Goal: Task Accomplishment & Management: Use online tool/utility

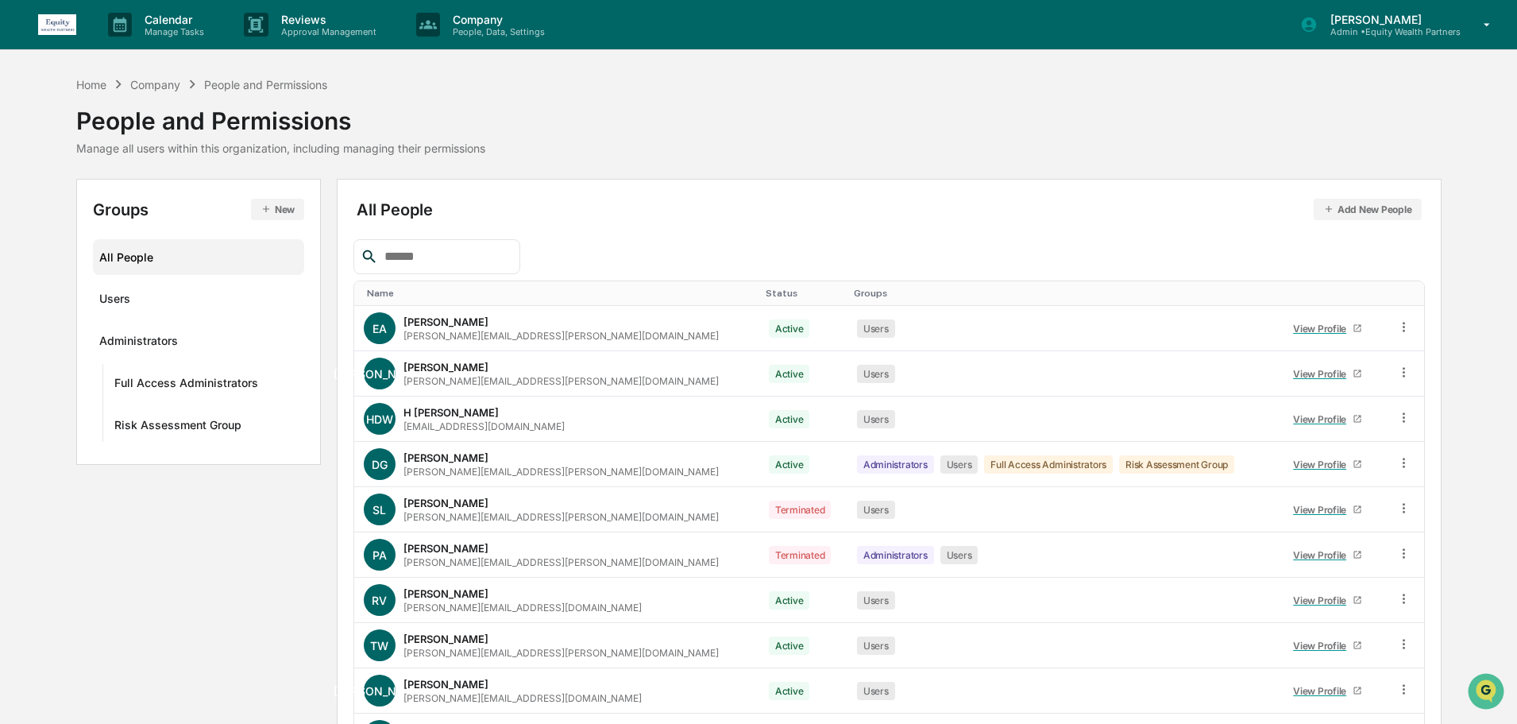
click at [1439, 30] on p "Admin • Equity Wealth Partners" at bounding box center [1389, 31] width 143 height 11
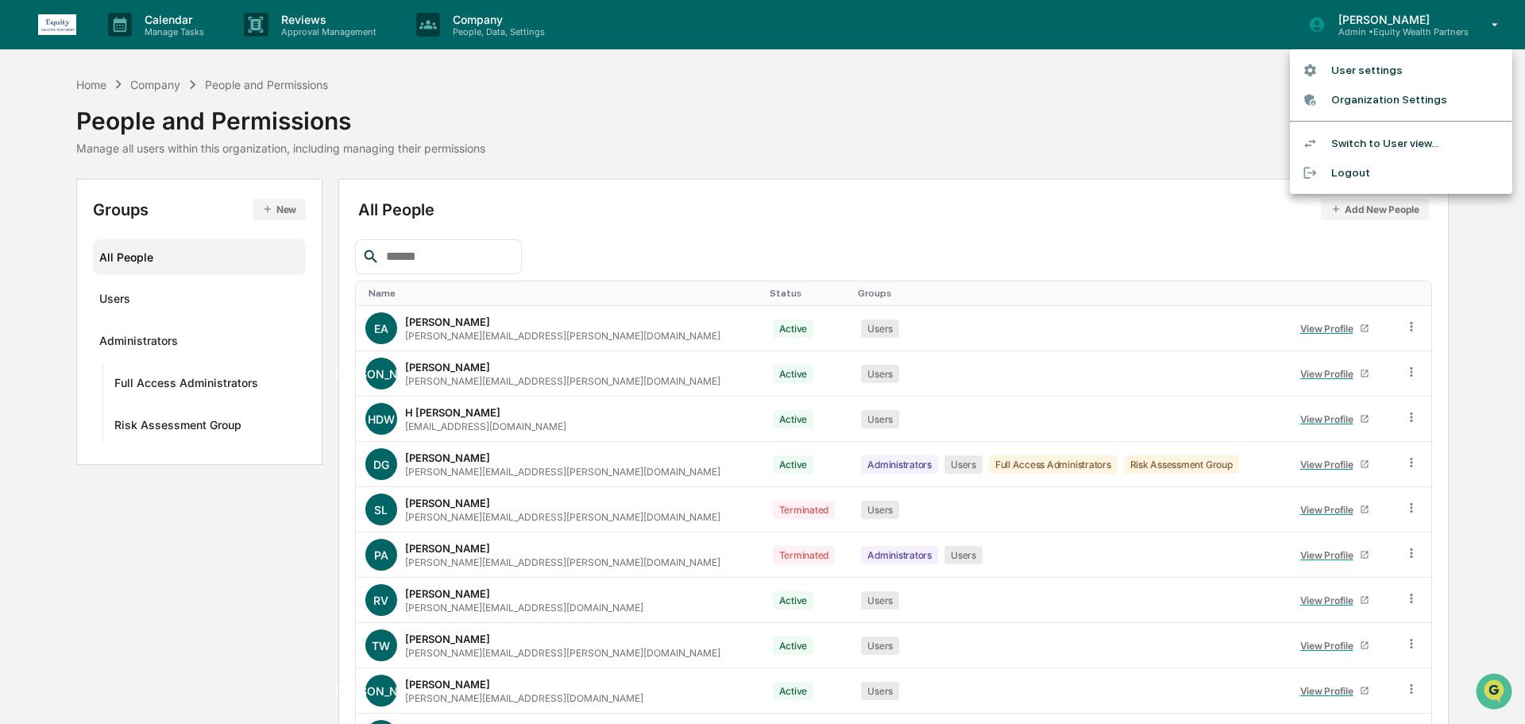
click at [1089, 94] on div at bounding box center [762, 362] width 1525 height 724
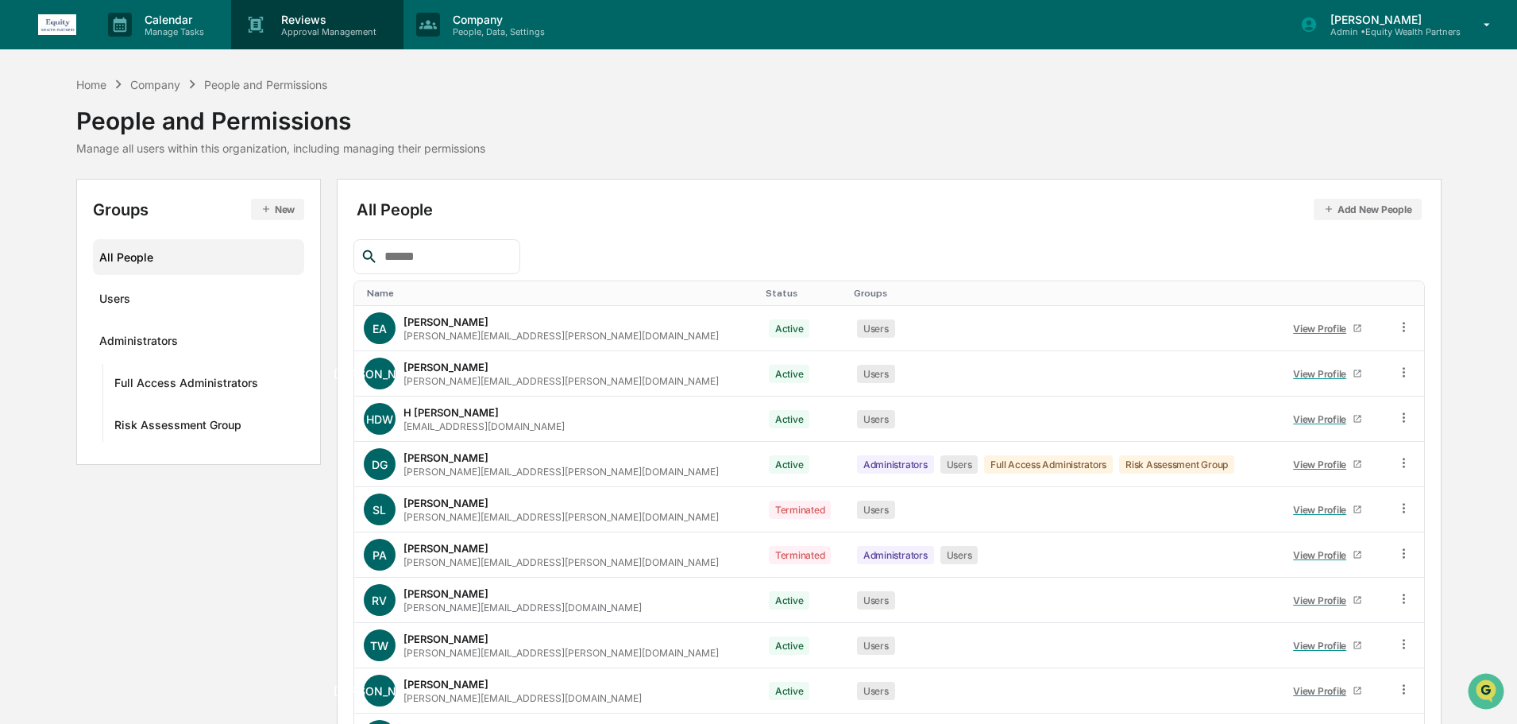
click at [352, 29] on p "Approval Management" at bounding box center [326, 31] width 116 height 11
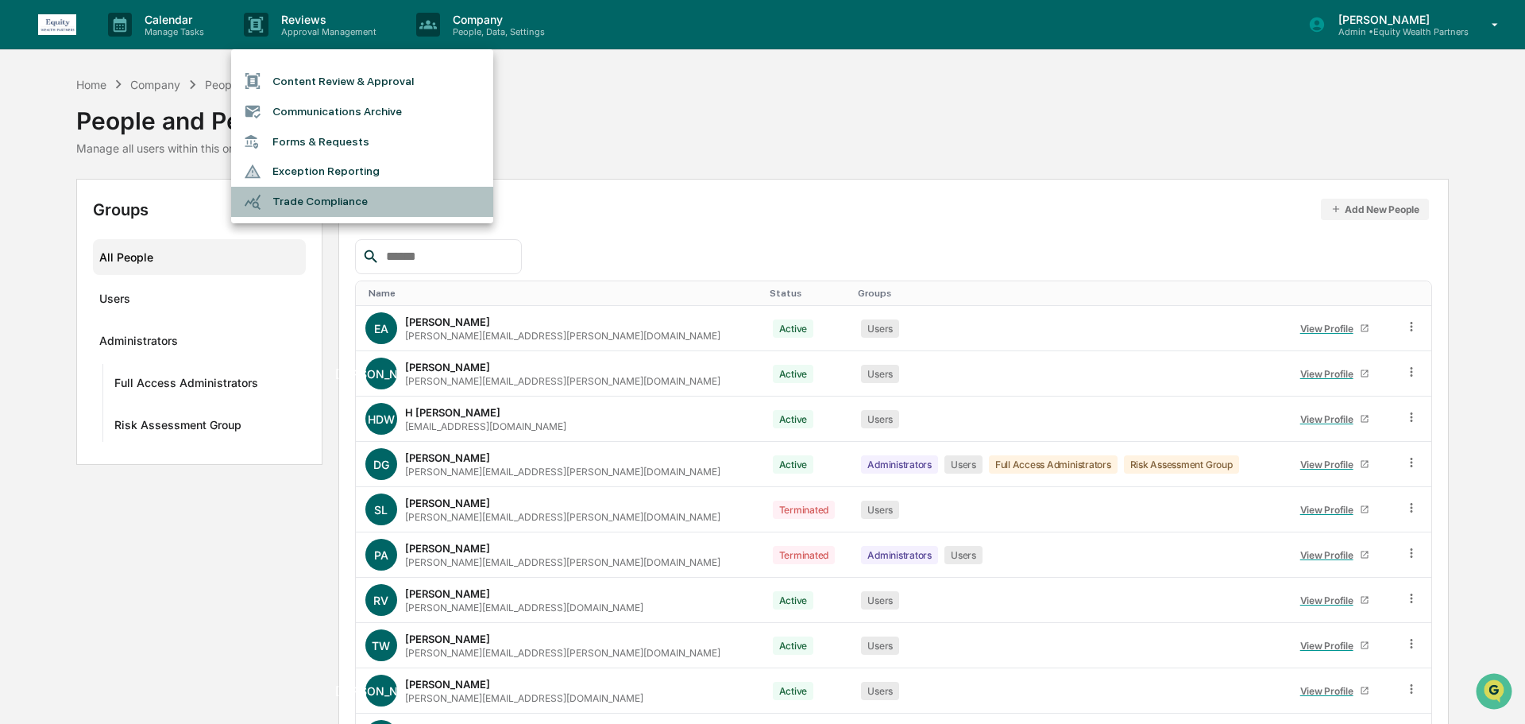
click at [357, 203] on li "Trade Compliance" at bounding box center [362, 202] width 262 height 30
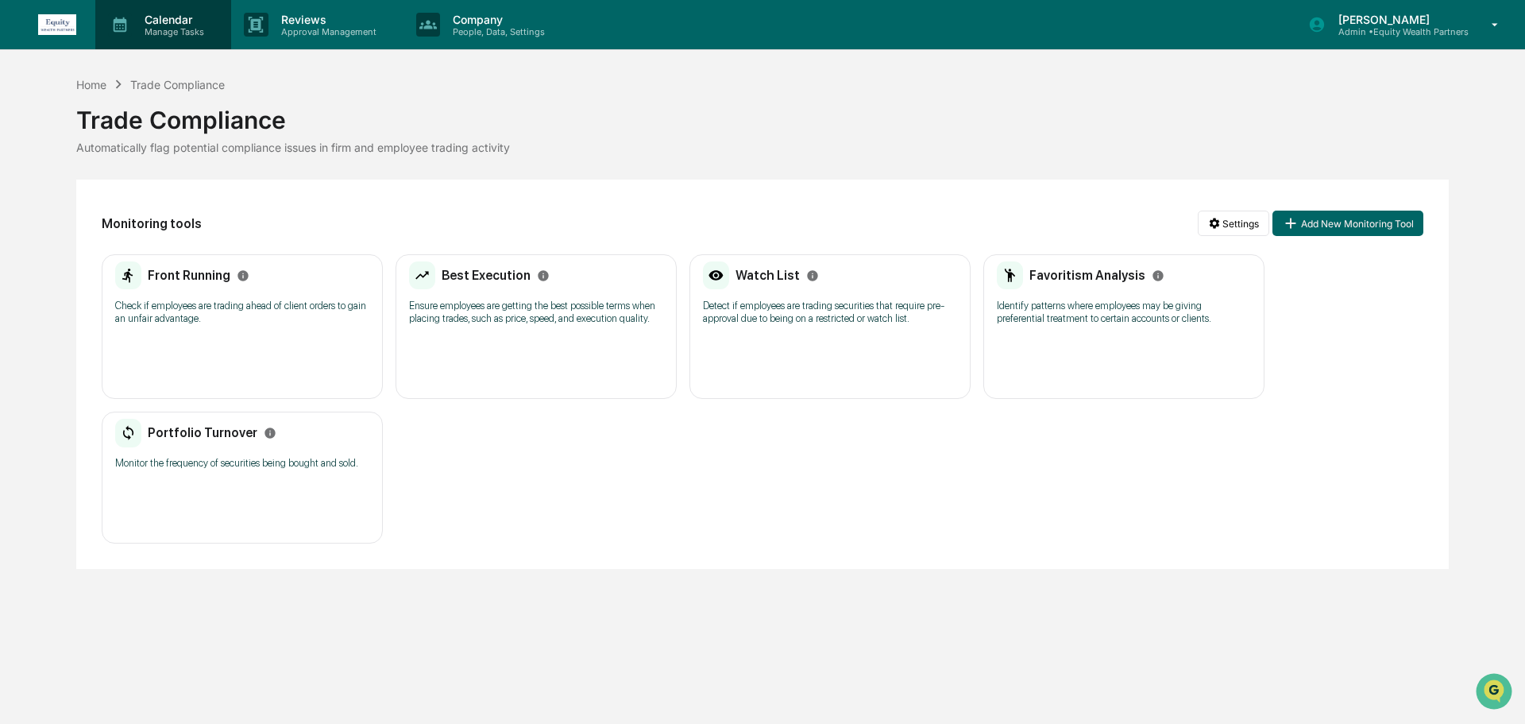
click at [182, 17] on p "Calendar" at bounding box center [172, 20] width 80 height 14
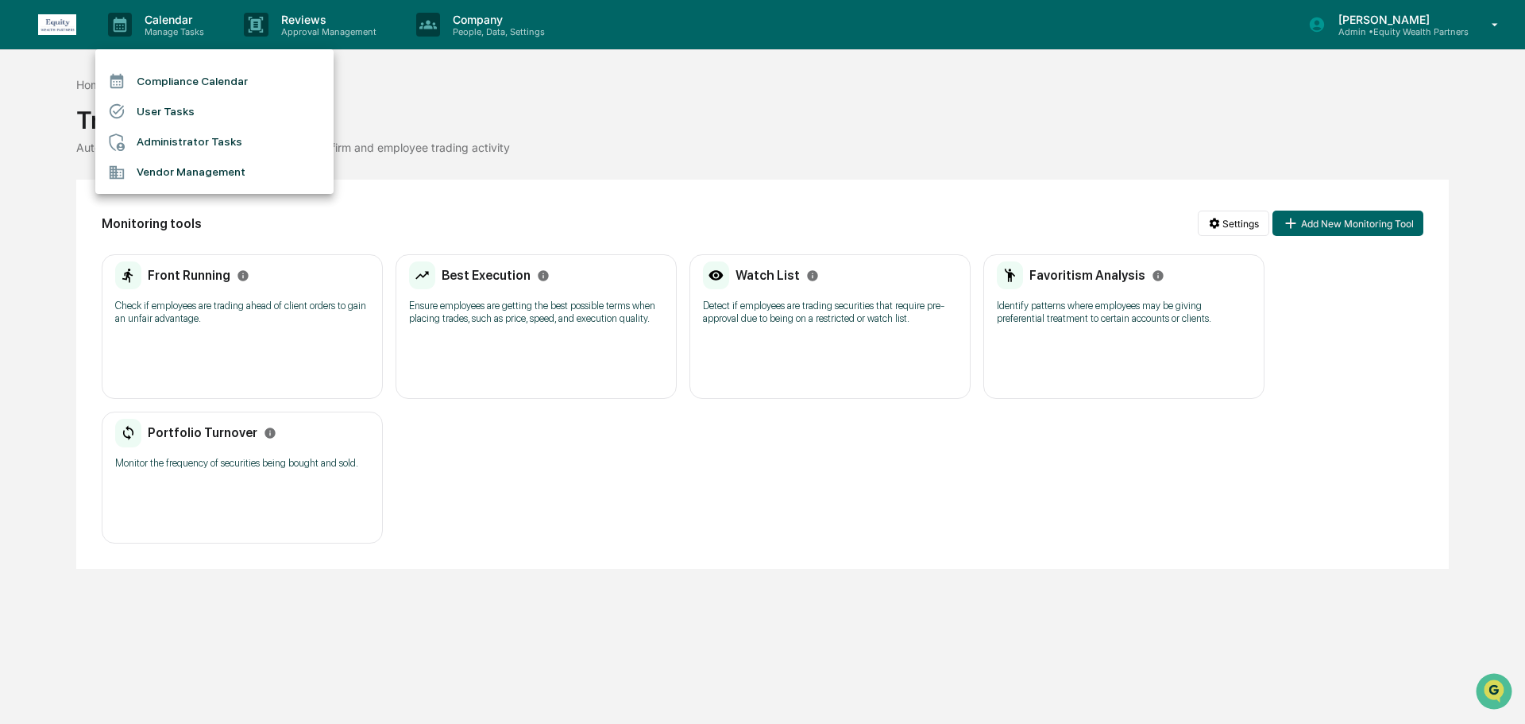
click at [483, 137] on div at bounding box center [762, 362] width 1525 height 724
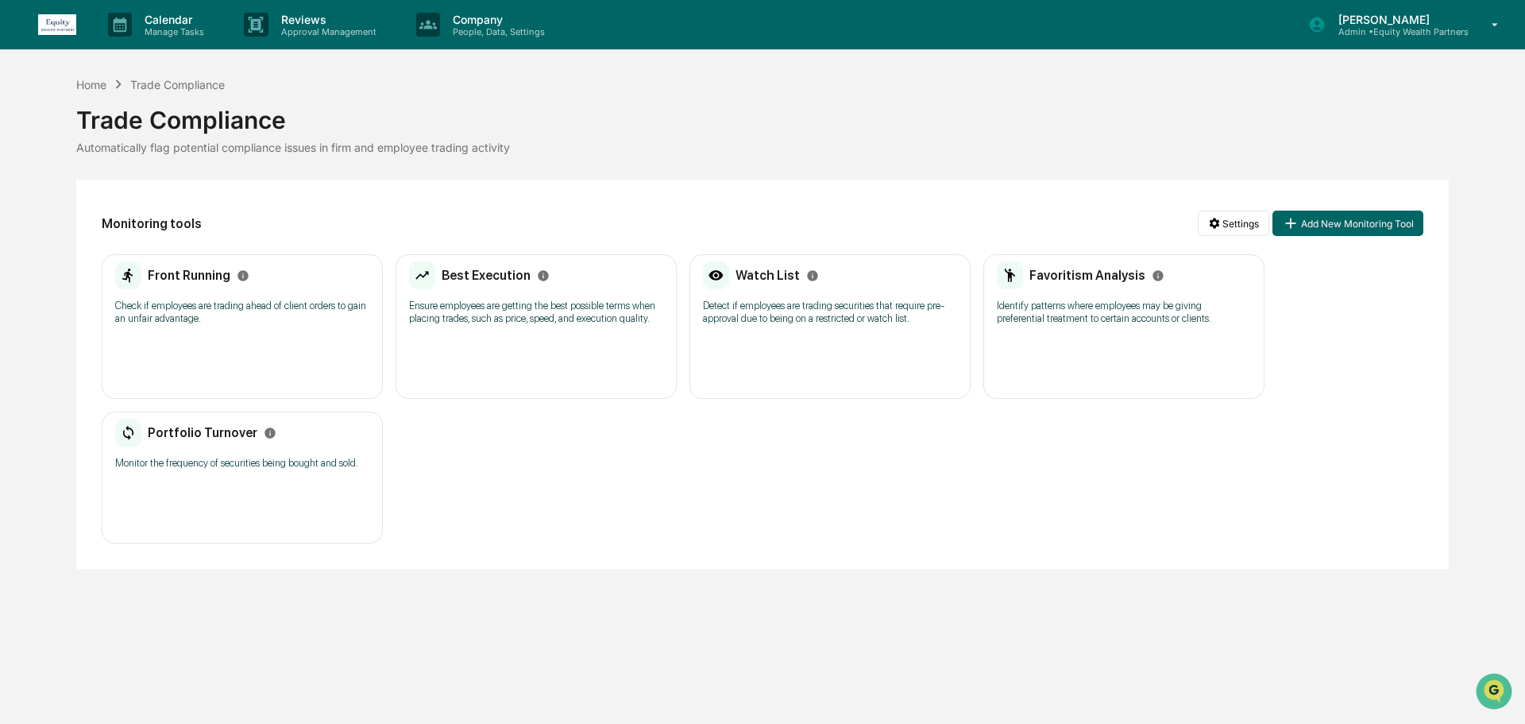
click at [69, 10] on link at bounding box center [66, 24] width 57 height 49
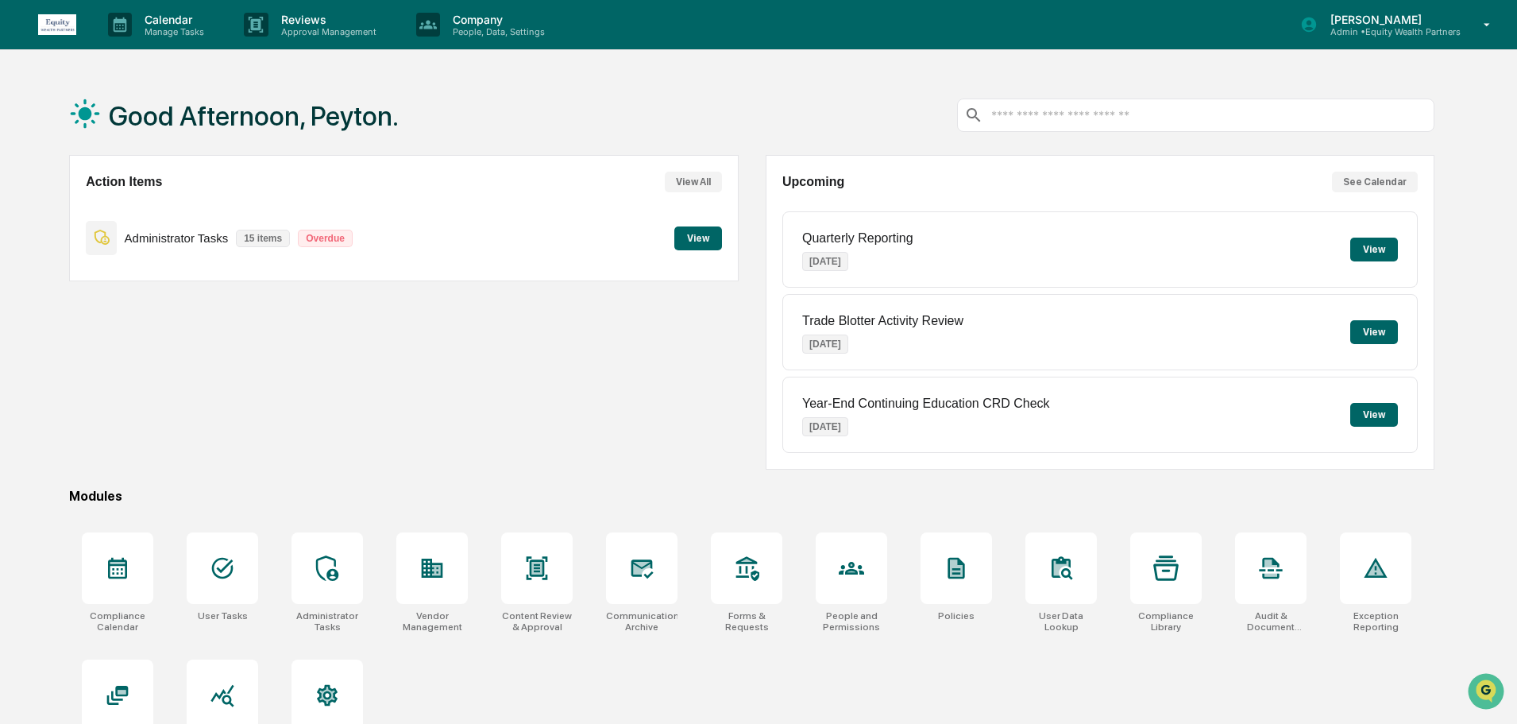
click at [691, 236] on button "View" at bounding box center [698, 238] width 48 height 24
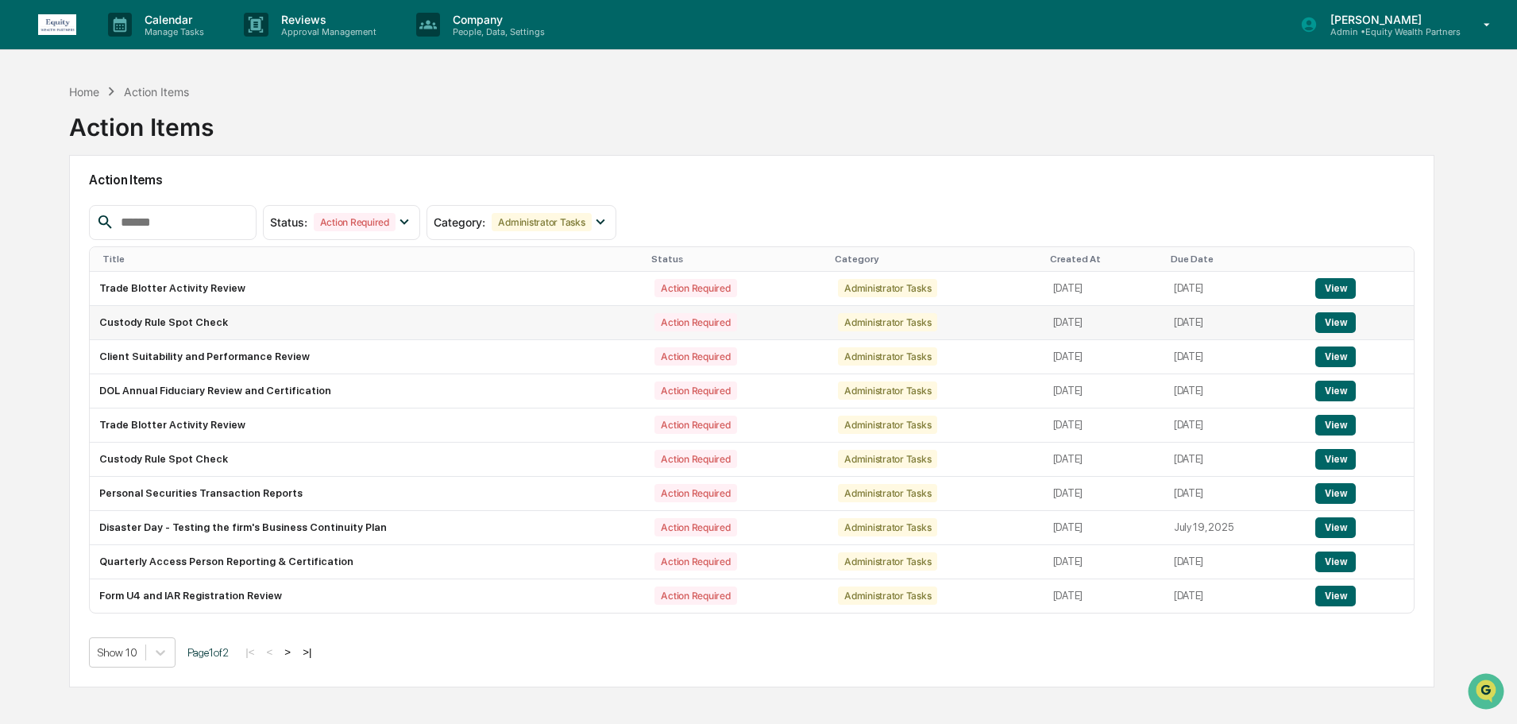
click at [1330, 319] on button "View" at bounding box center [1335, 322] width 41 height 21
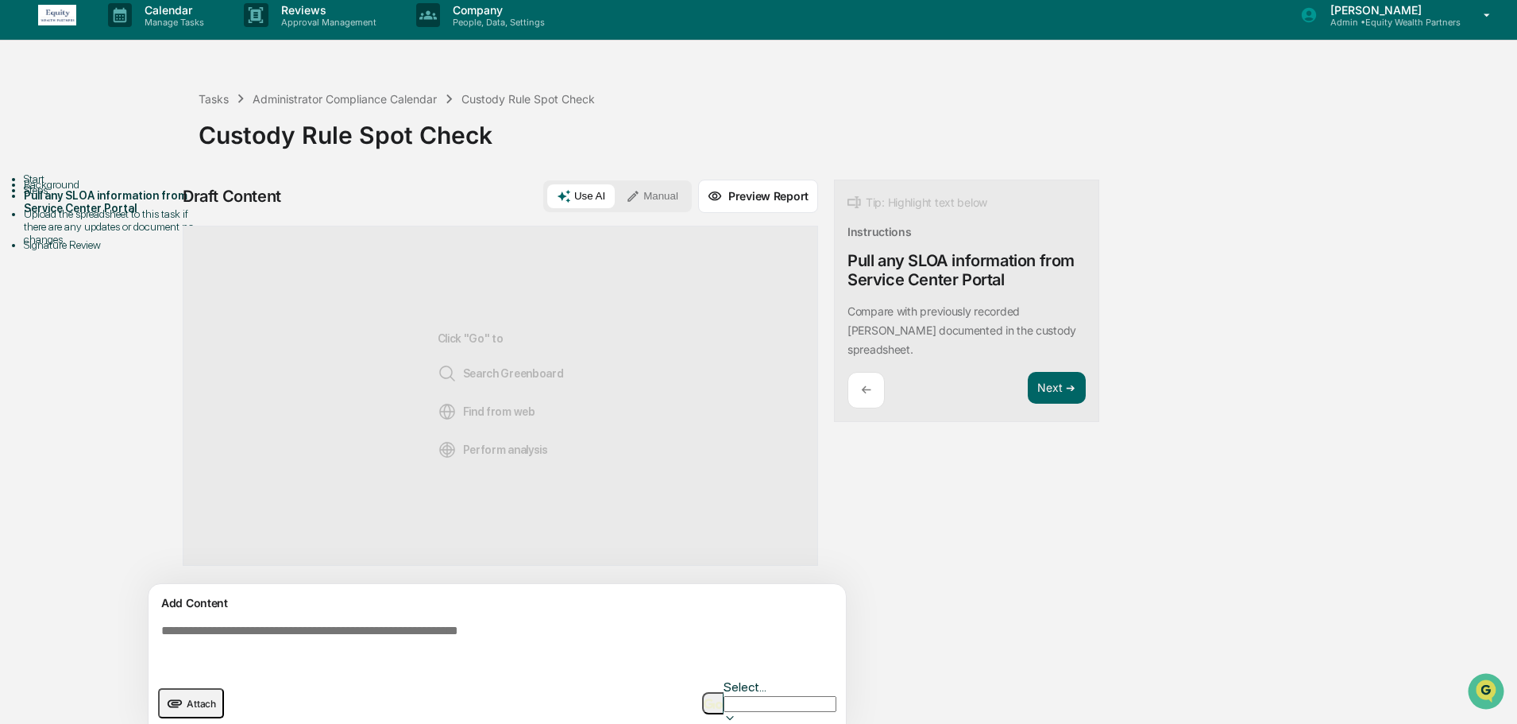
scroll to position [12, 0]
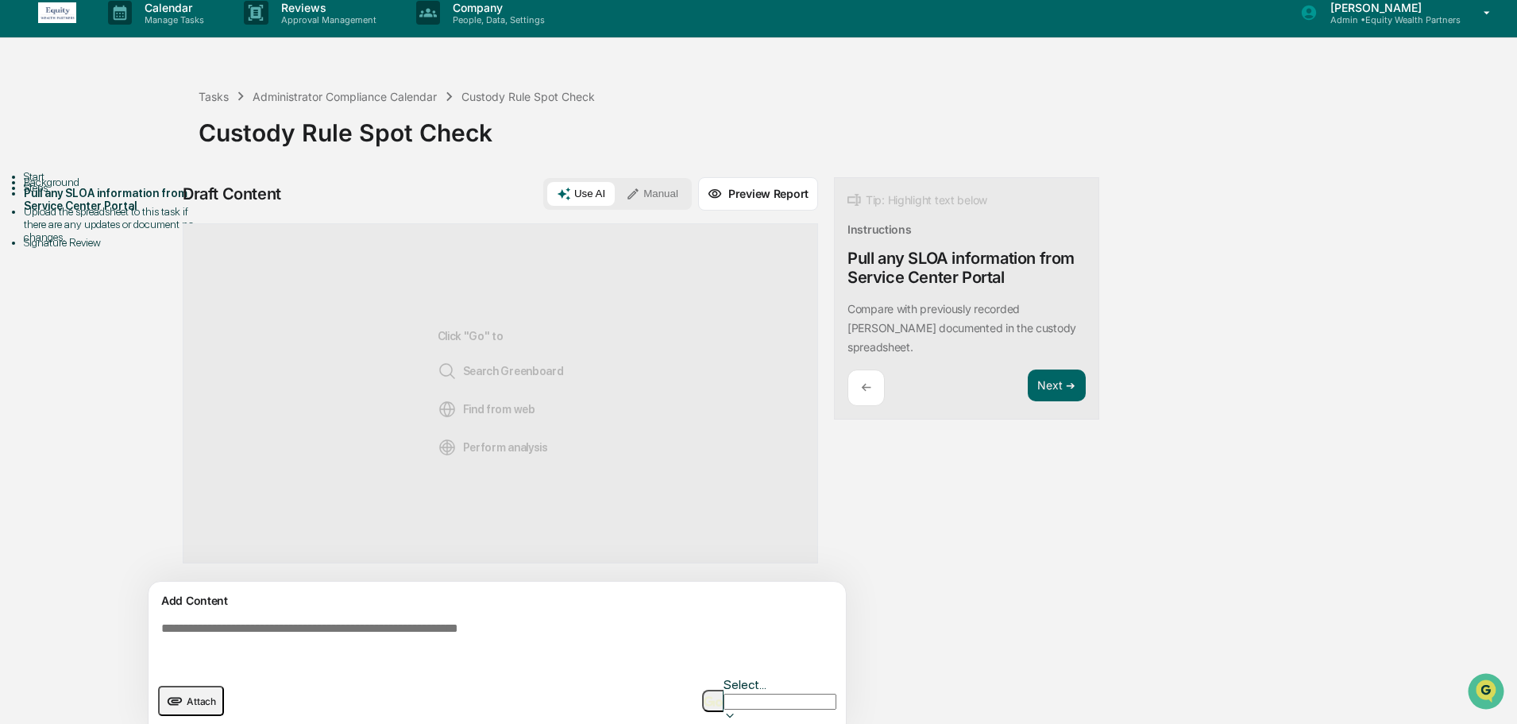
click at [187, 695] on span "Attach" at bounding box center [201, 701] width 29 height 12
click at [124, 243] on div "Upload the spreadsheet to this task if there are any updates or document no cha…" at bounding box center [111, 224] width 175 height 38
click at [1047, 369] on button "Next ➔" at bounding box center [1057, 385] width 58 height 33
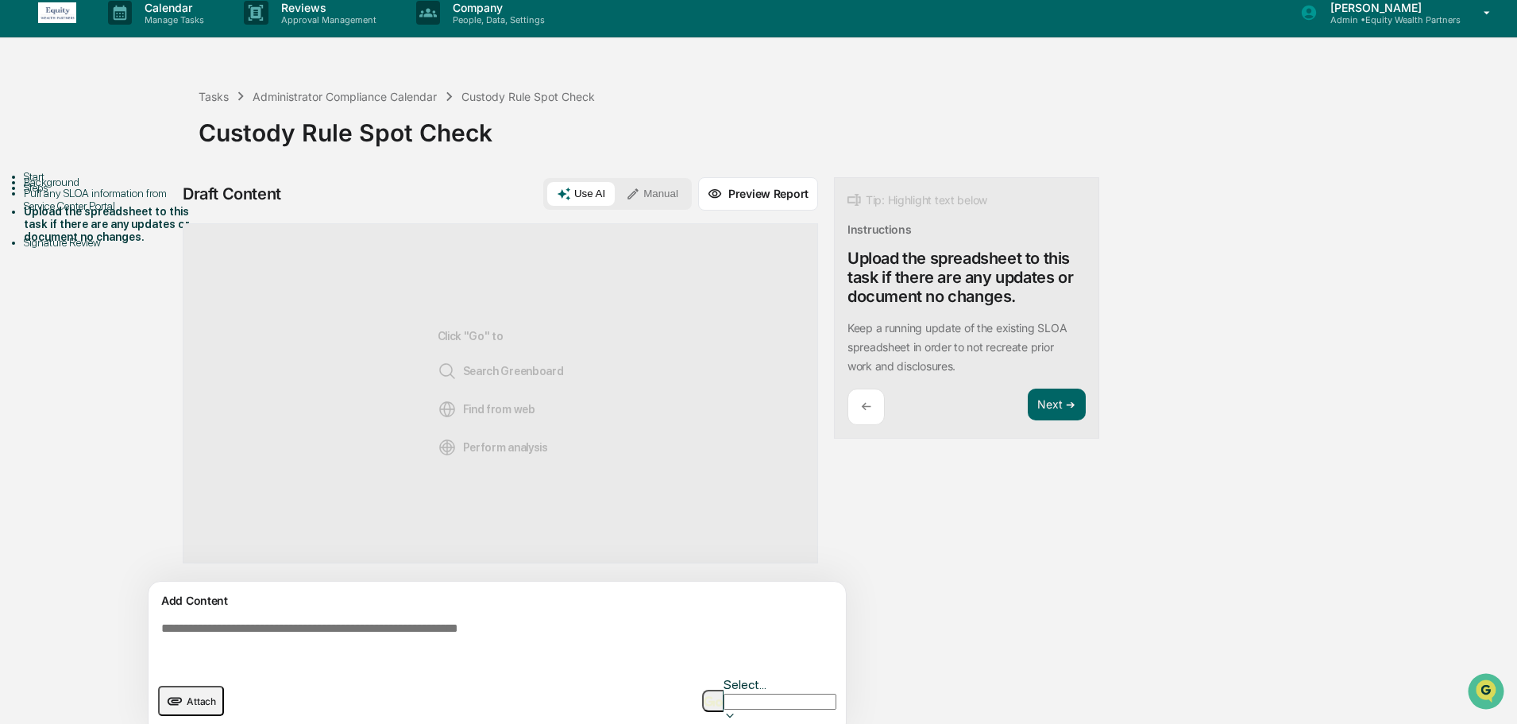
click at [361, 635] on textarea at bounding box center [500, 643] width 691 height 57
click at [631, 183] on button "Manual" at bounding box center [651, 194] width 71 height 24
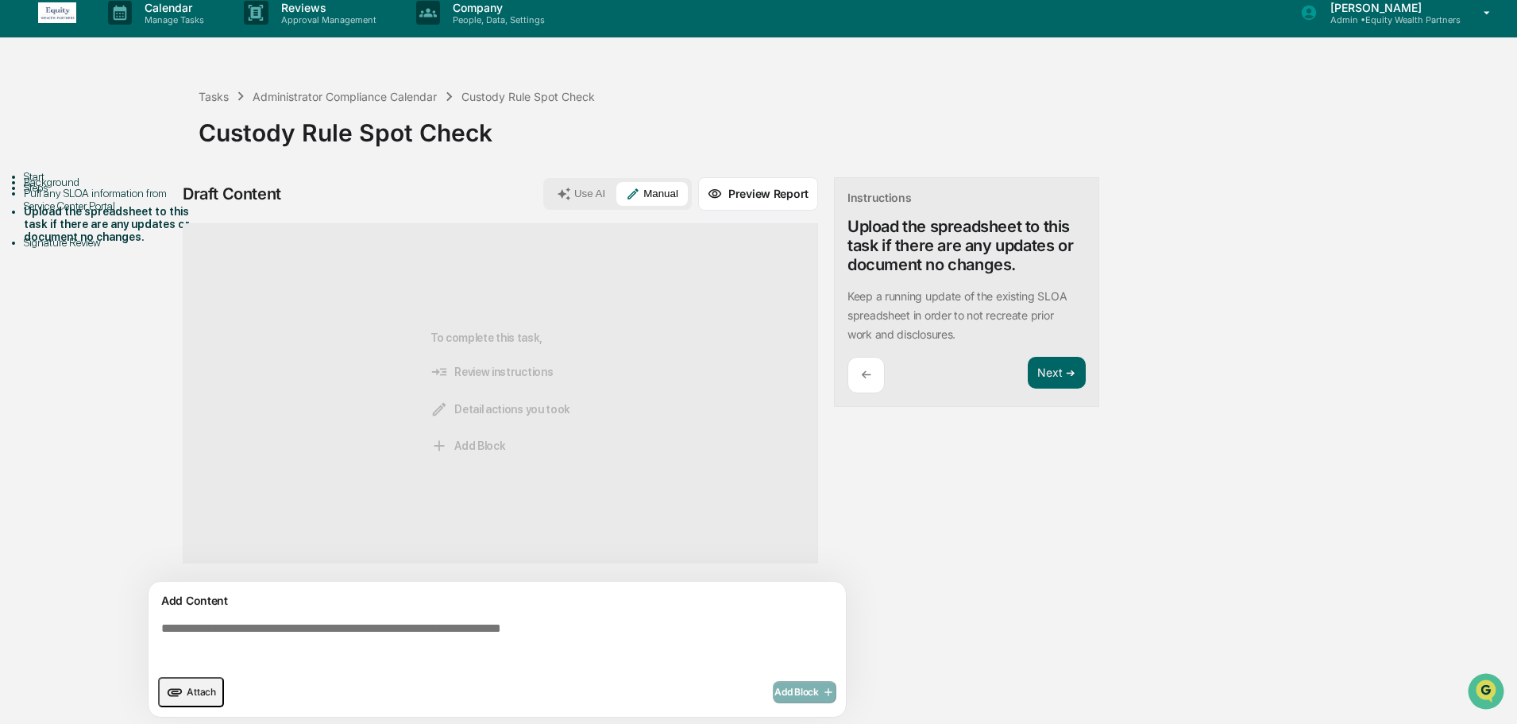
click at [311, 628] on textarea at bounding box center [500, 643] width 691 height 57
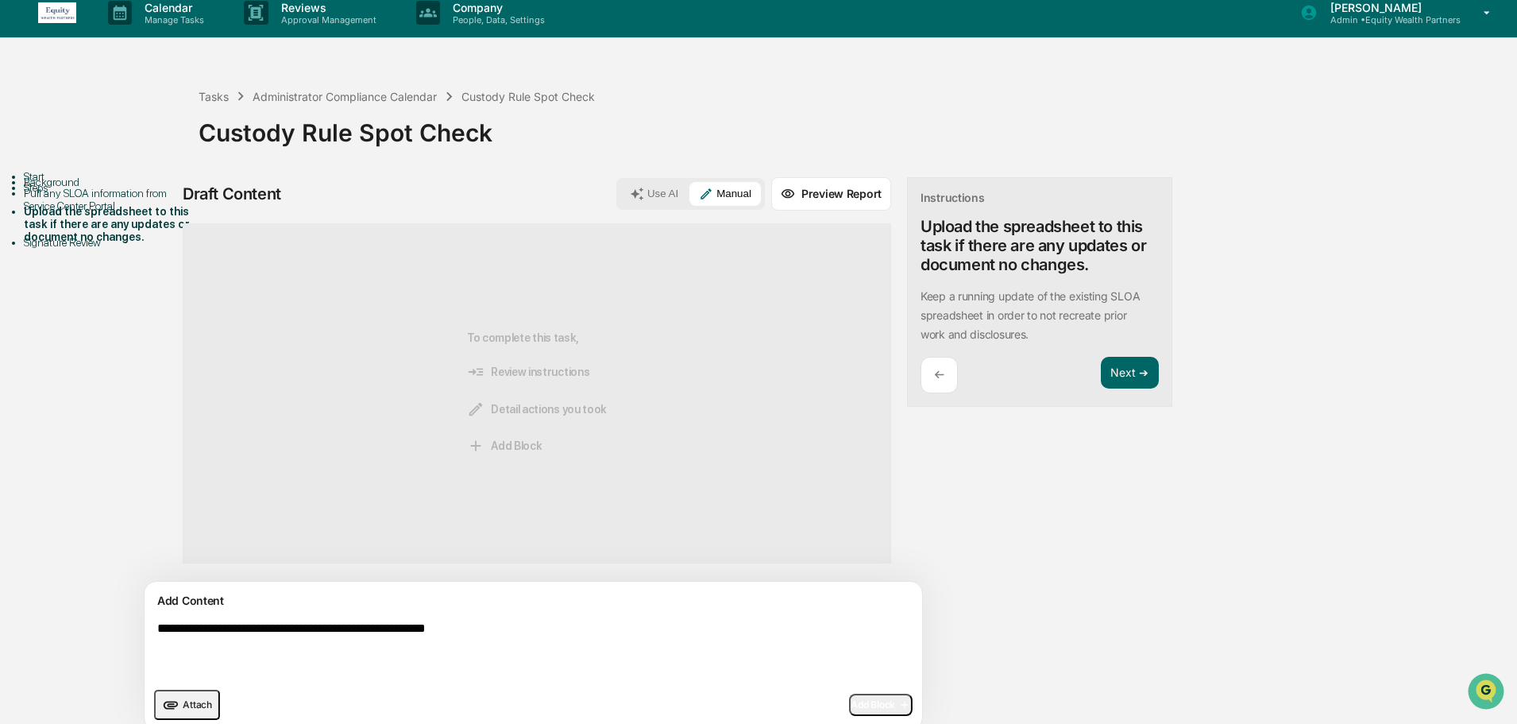
drag, startPoint x: 539, startPoint y: 630, endPoint x: 317, endPoint y: 647, distance: 222.3
click at [317, 647] on textarea "**********" at bounding box center [496, 650] width 691 height 70
type textarea "**********"
click at [851, 701] on span "Add Block" at bounding box center [881, 704] width 60 height 13
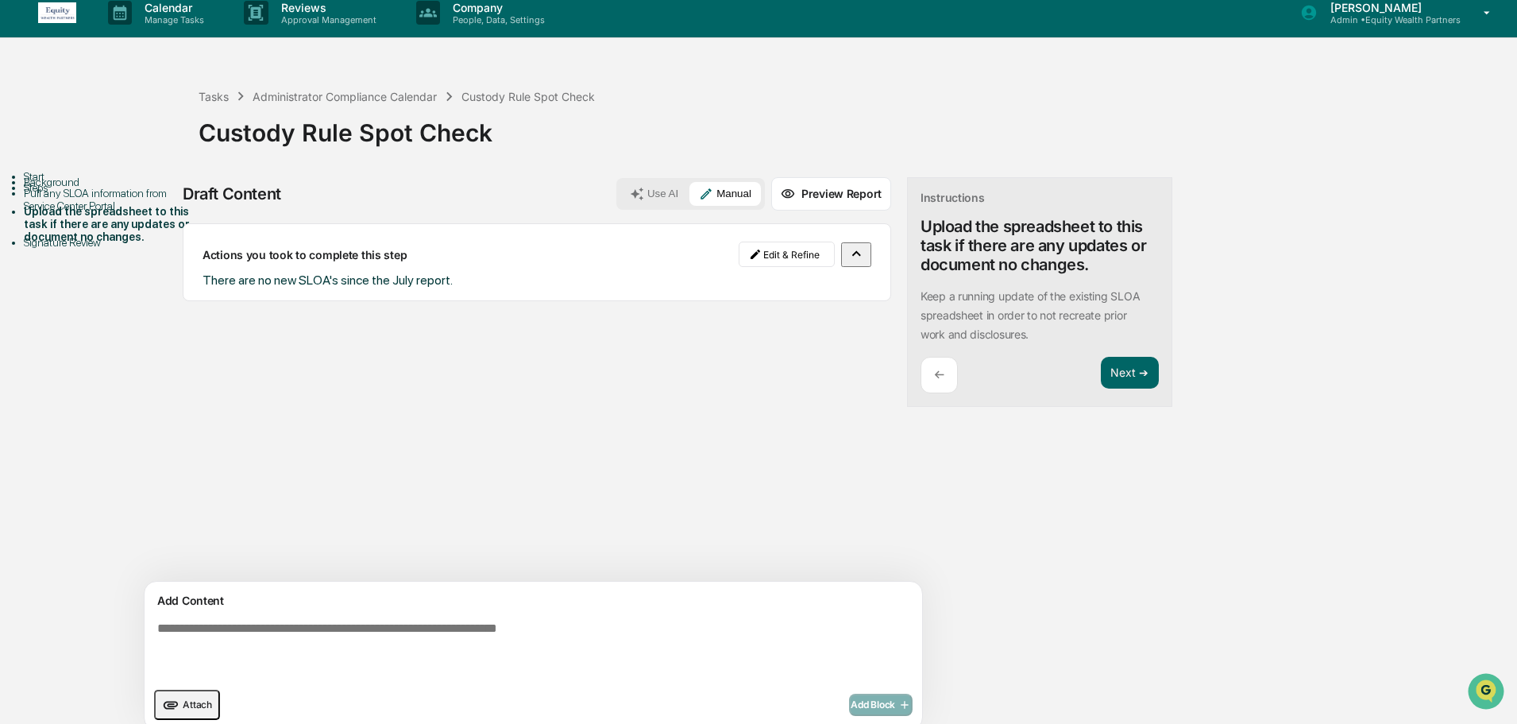
click at [95, 212] on div "Pull any SLOA information from Service Center Portal" at bounding box center [111, 199] width 175 height 25
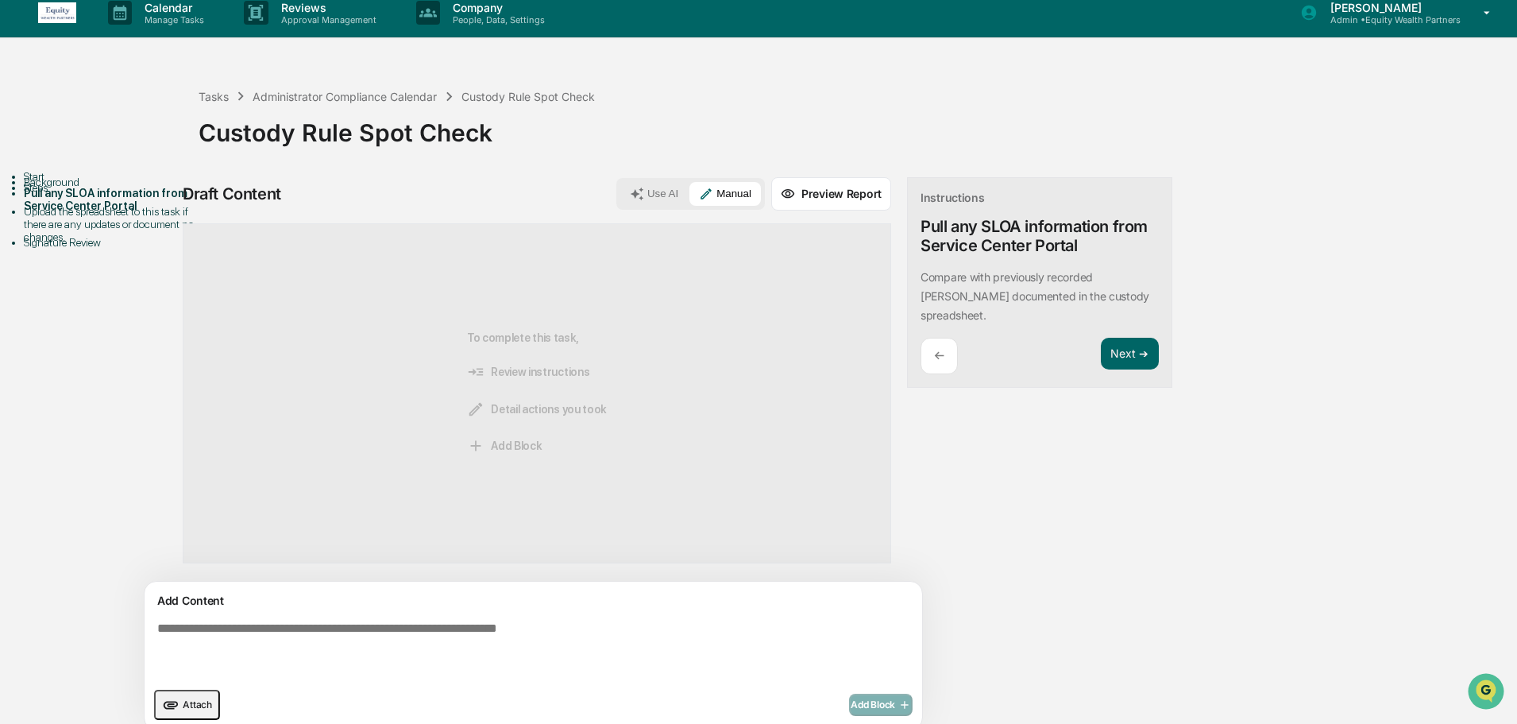
click at [415, 642] on textarea at bounding box center [496, 650] width 691 height 70
click at [127, 243] on div "Upload the spreadsheet to this task if there are any updates or document no cha…" at bounding box center [111, 224] width 175 height 38
click at [102, 243] on div "Upload the spreadsheet to this task if there are any updates or document no cha…" at bounding box center [111, 224] width 175 height 38
click at [1101, 338] on button "Next ➔" at bounding box center [1130, 354] width 58 height 33
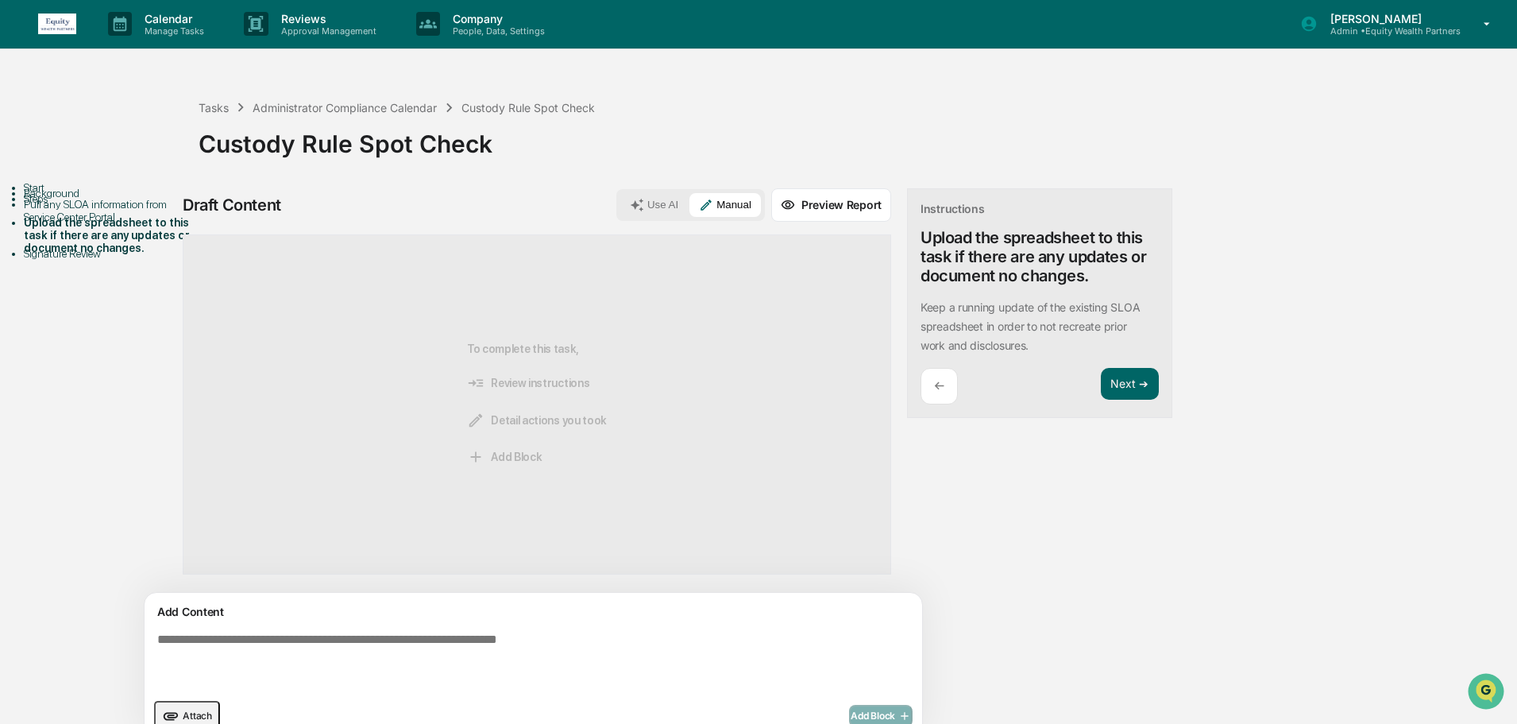
scroll to position [0, 0]
click at [110, 224] on div "Pull any SLOA information from Service Center Portal" at bounding box center [111, 211] width 175 height 25
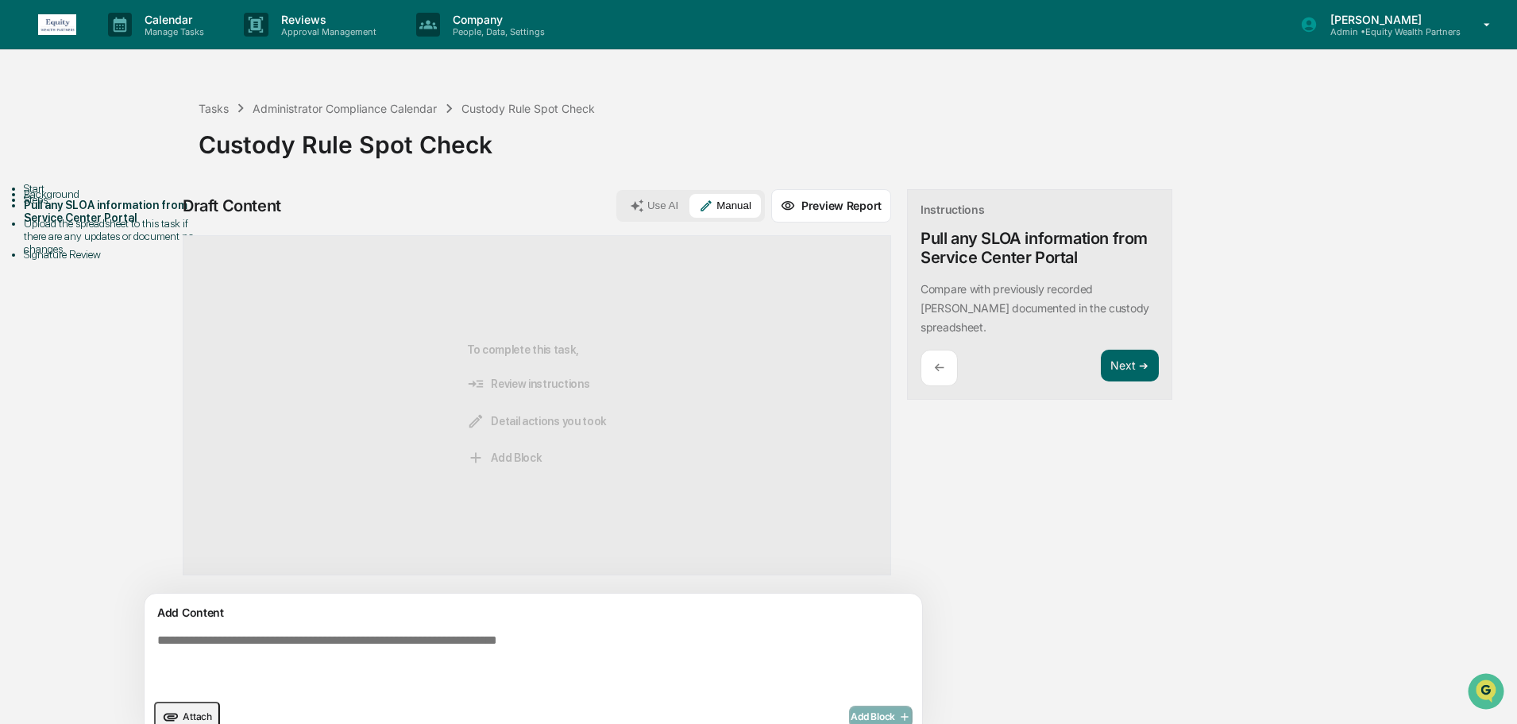
click at [120, 255] on div "Upload the spreadsheet to this task if there are any updates or document no cha…" at bounding box center [111, 236] width 175 height 38
click at [33, 255] on div "Upload the spreadsheet to this task if there are any updates or document no cha…" at bounding box center [111, 236] width 175 height 38
click at [105, 255] on div "Upload the spreadsheet to this task if there are any updates or document no cha…" at bounding box center [111, 236] width 175 height 38
click at [1101, 350] on button "Next ➔" at bounding box center [1130, 366] width 58 height 33
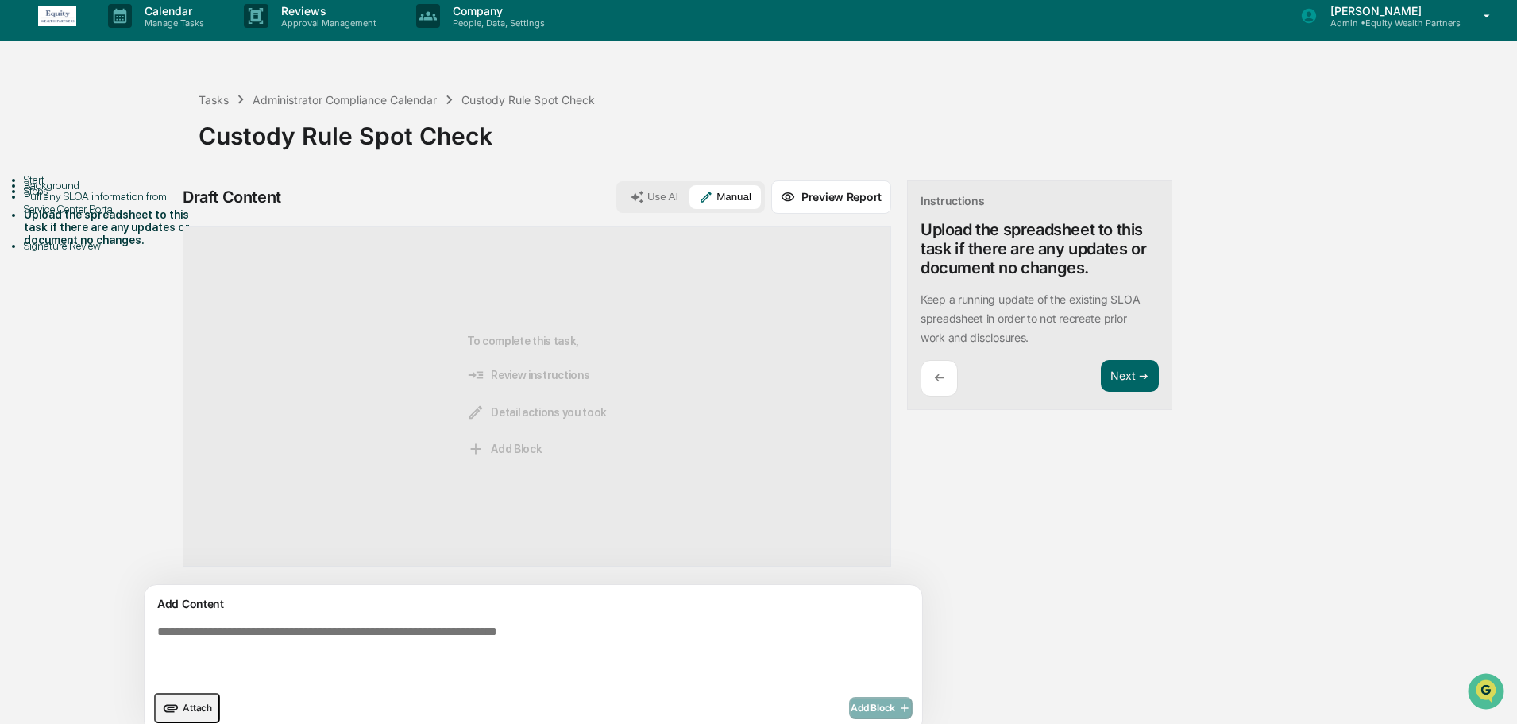
scroll to position [25, 0]
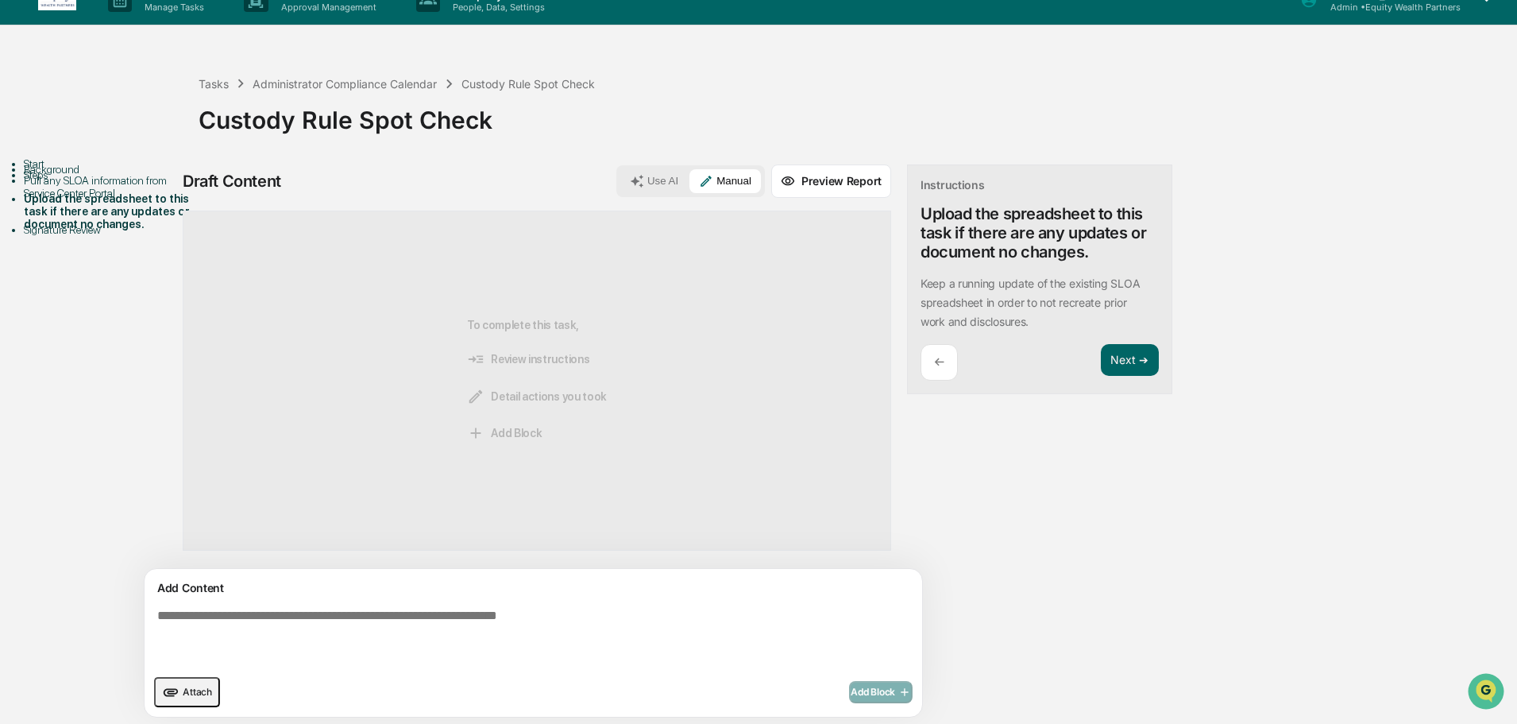
click at [516, 633] on textarea at bounding box center [496, 637] width 691 height 70
type textarea "*"
type textarea "**********"
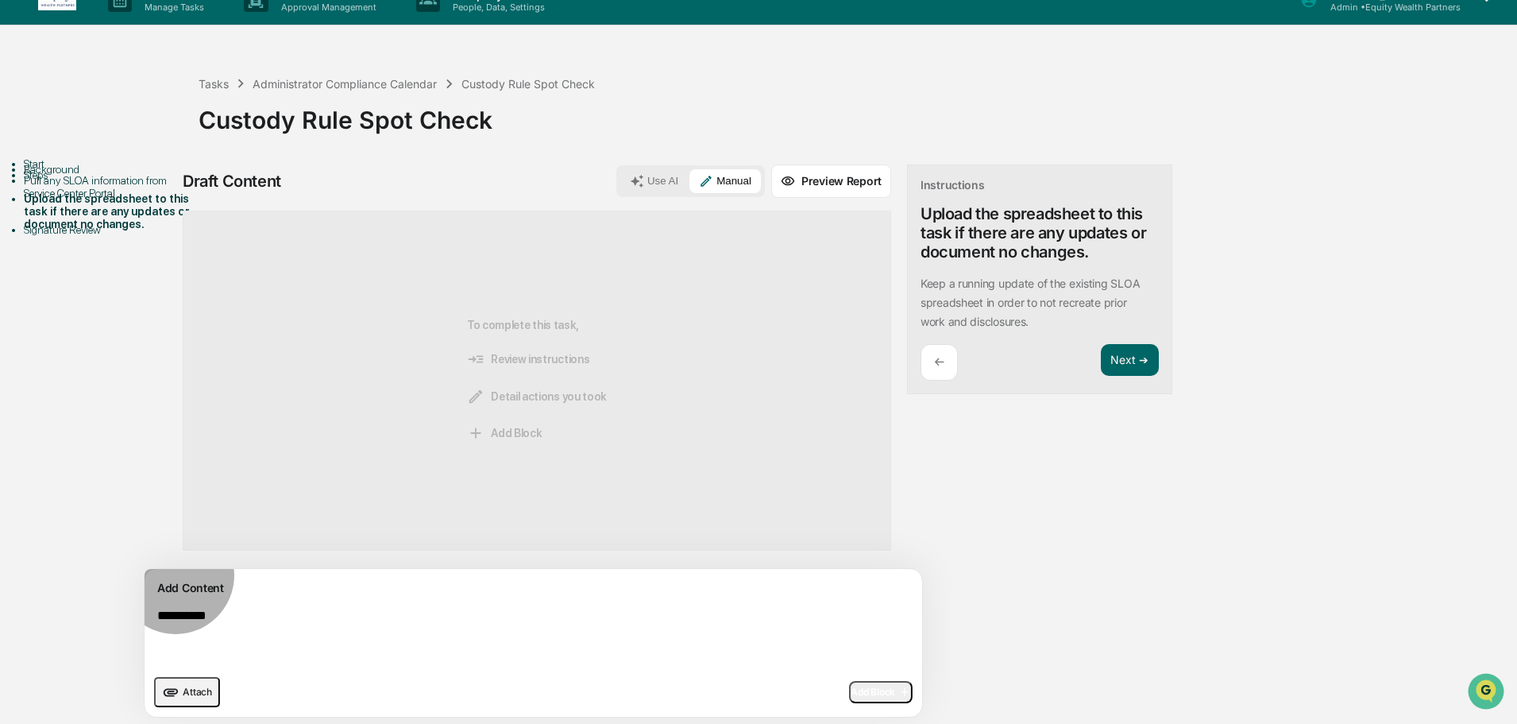
click at [851, 686] on span "Add Block" at bounding box center [881, 692] width 60 height 13
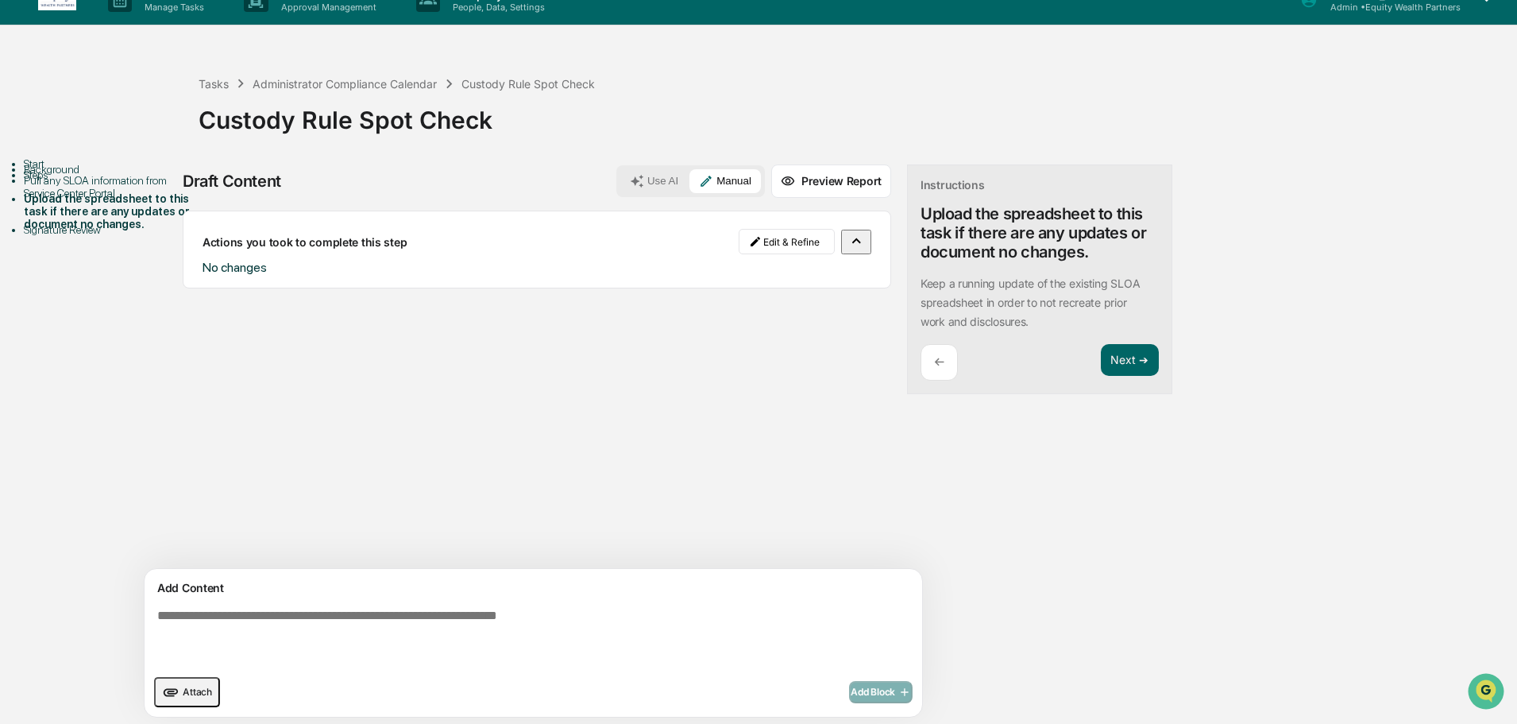
click at [144, 199] on div "Pull any SLOA information from Service Center Portal" at bounding box center [111, 186] width 175 height 25
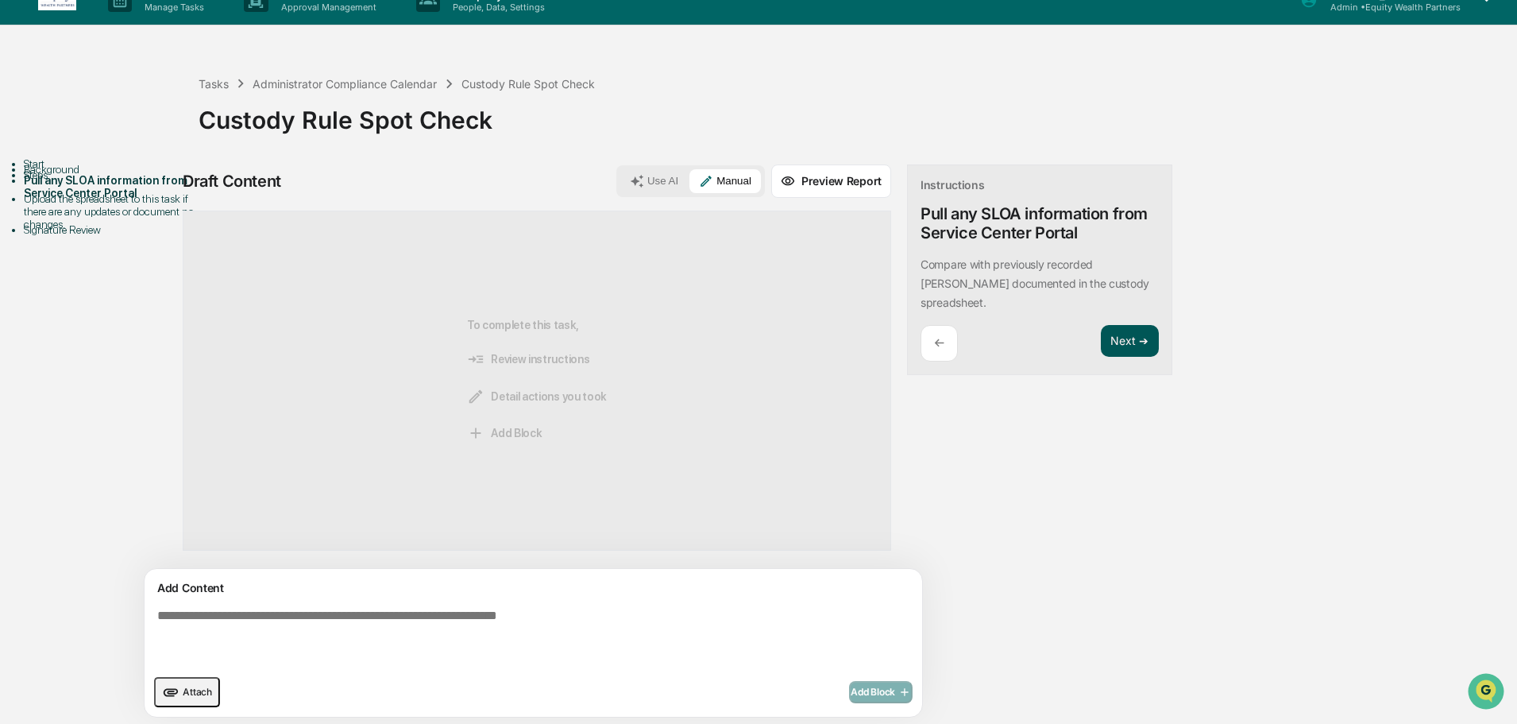
click at [1101, 325] on button "Next ➔" at bounding box center [1130, 341] width 58 height 33
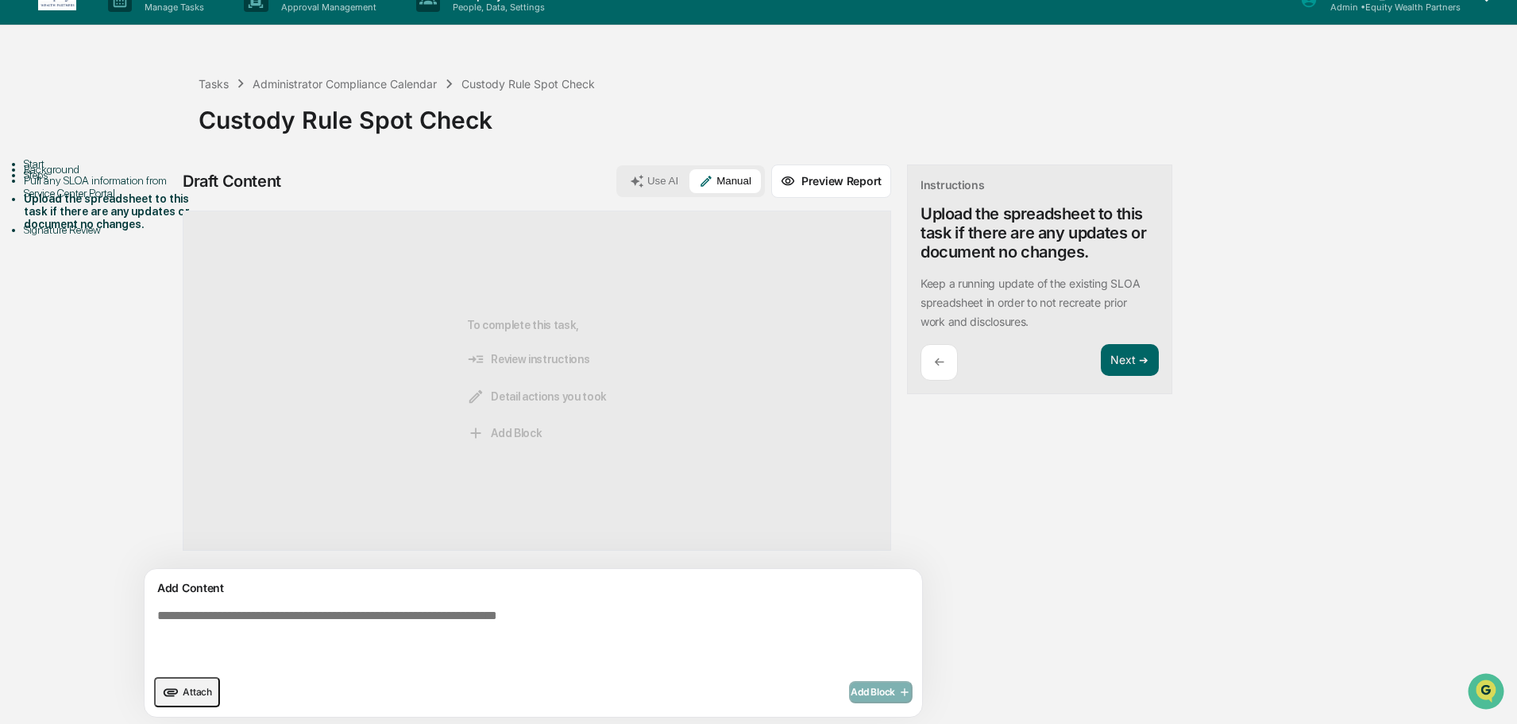
click at [1052, 323] on div "​Keep a running update of the existing SLOA spreadsheet in order to not recreat…" at bounding box center [1040, 302] width 238 height 57
click at [104, 199] on div "Pull any SLOA information from Service Center Portal" at bounding box center [111, 186] width 175 height 25
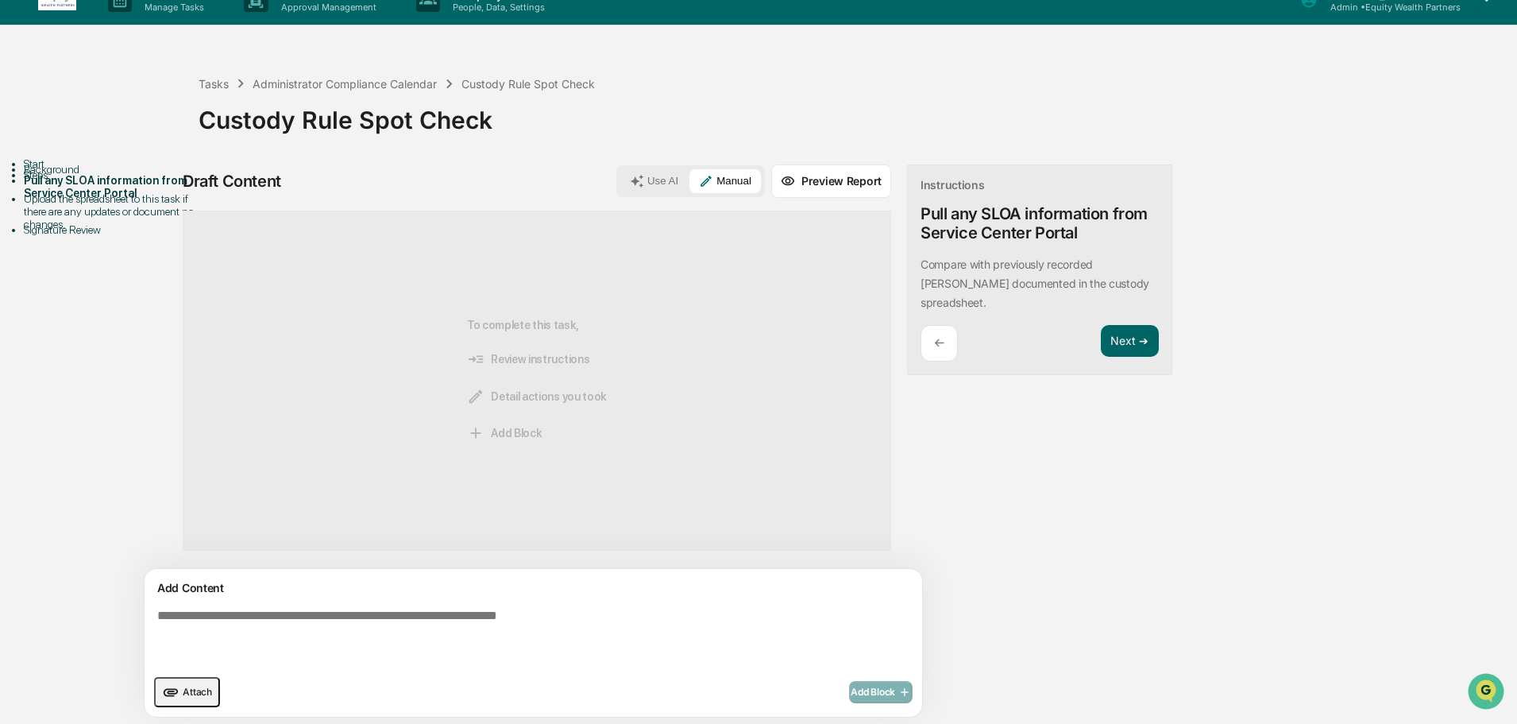
click at [404, 625] on textarea at bounding box center [496, 637] width 691 height 70
type textarea "**********"
click at [851, 690] on span "Add Block" at bounding box center [881, 692] width 60 height 13
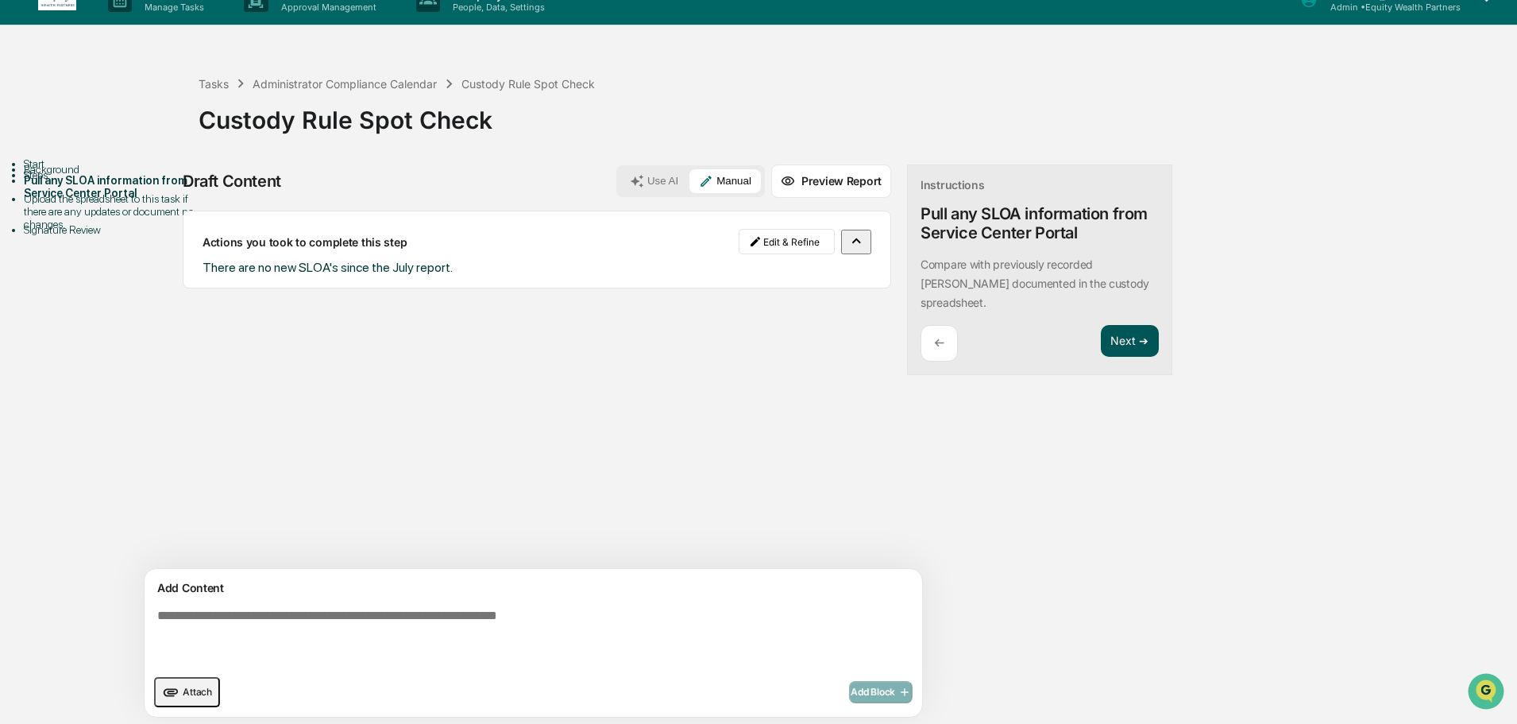
click at [1101, 330] on button "Next ➔" at bounding box center [1130, 341] width 58 height 33
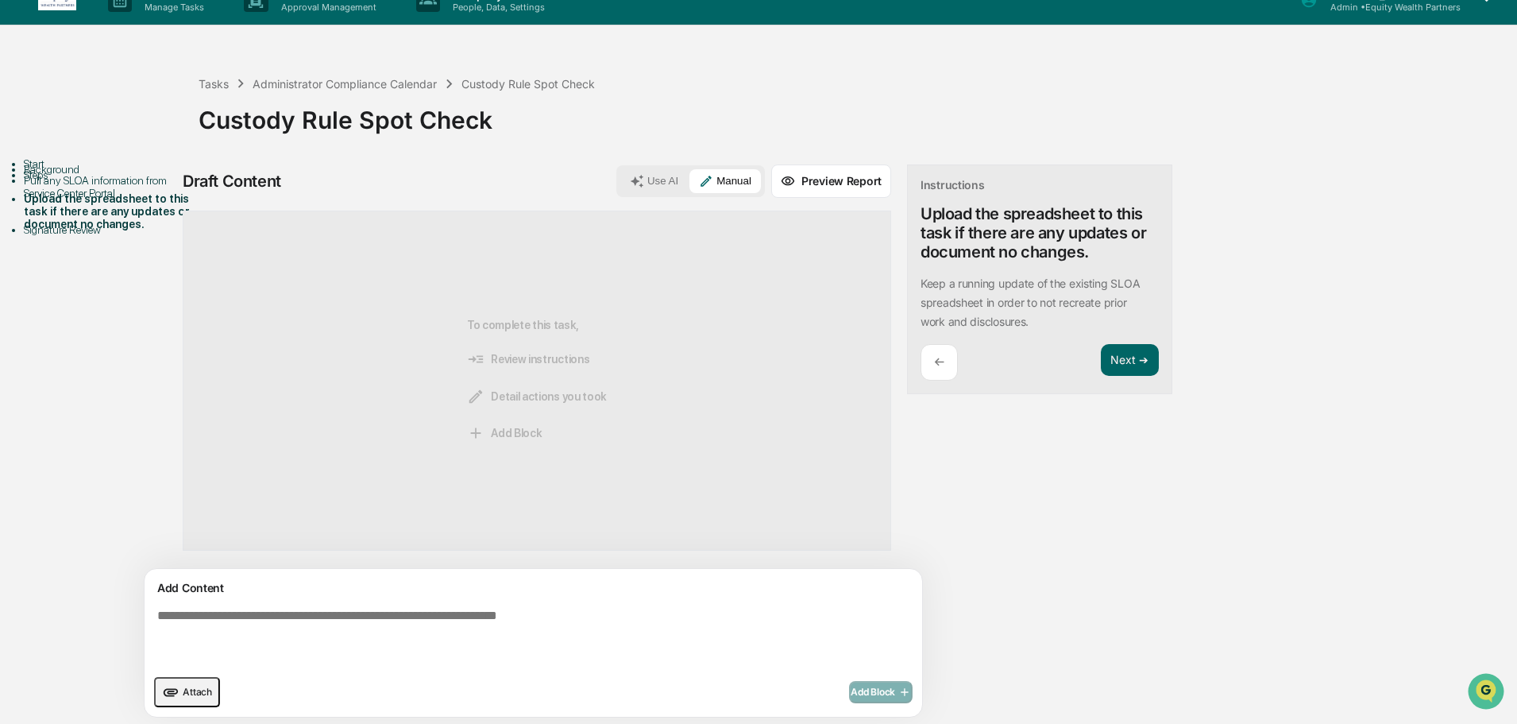
click at [355, 620] on textarea at bounding box center [496, 637] width 691 height 70
type textarea "**********"
click at [849, 697] on button "Add Block" at bounding box center [881, 692] width 64 height 22
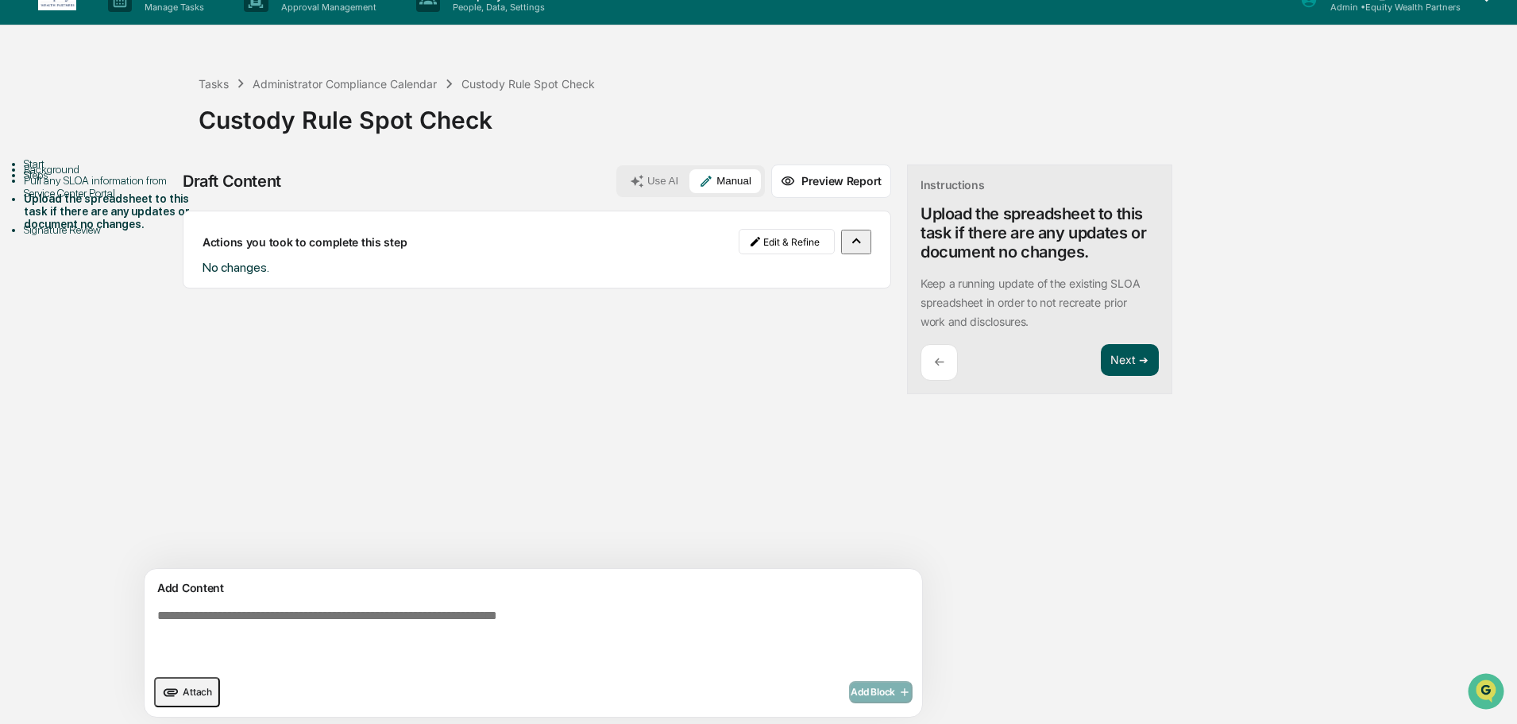
click at [1101, 366] on button "Next ➔" at bounding box center [1130, 360] width 58 height 33
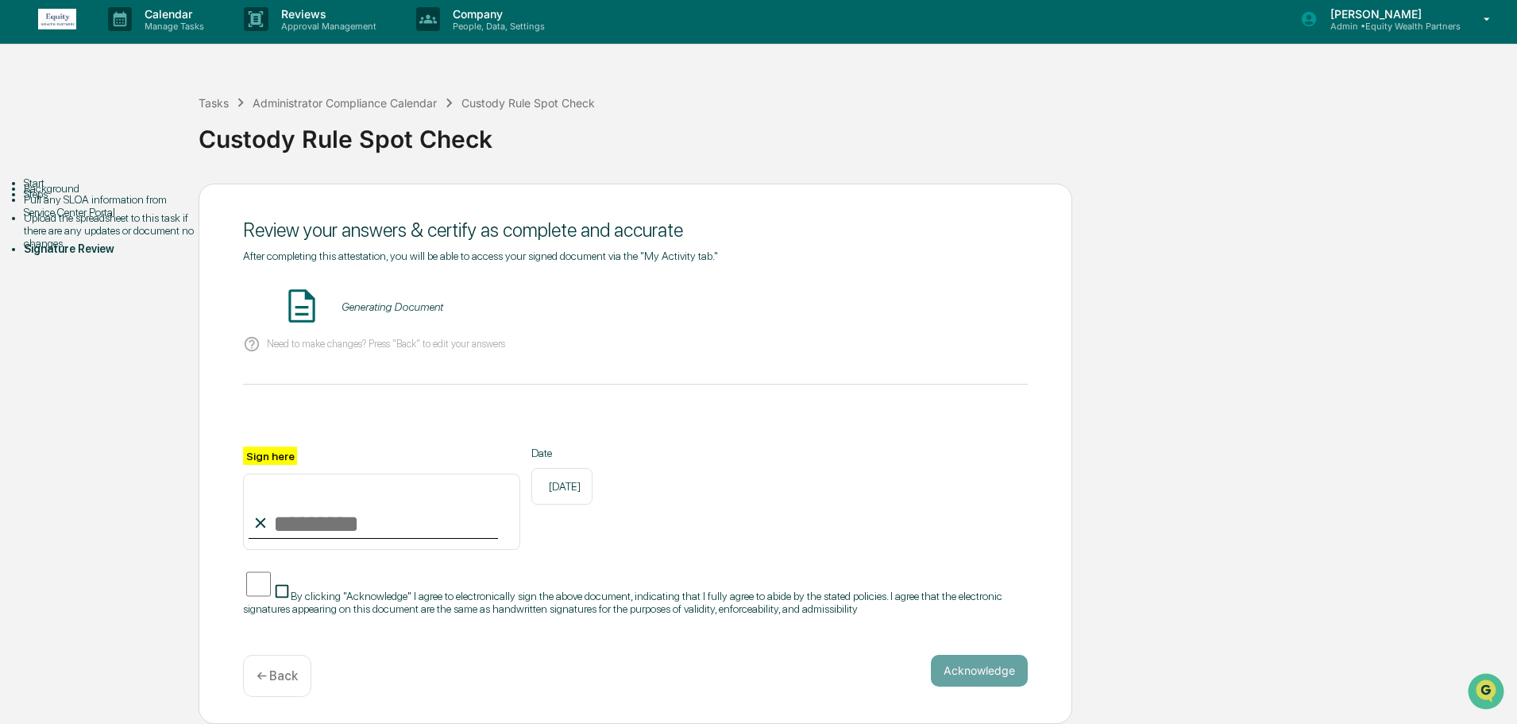
scroll to position [14, 0]
